Goal: Obtain resource: Obtain resource

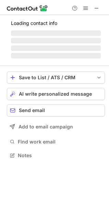
scroll to position [160, 109]
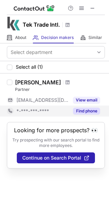
click at [86, 111] on button "Find phone" at bounding box center [86, 111] width 27 height 7
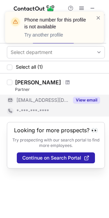
click at [88, 101] on button "View email" at bounding box center [86, 100] width 27 height 7
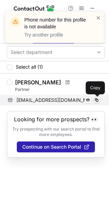
click at [95, 99] on span at bounding box center [96, 99] width 5 height 5
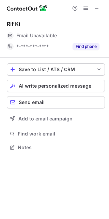
scroll to position [143, 109]
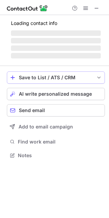
scroll to position [149, 109]
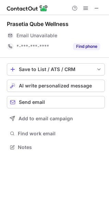
scroll to position [143, 109]
